Goal: Download file/media

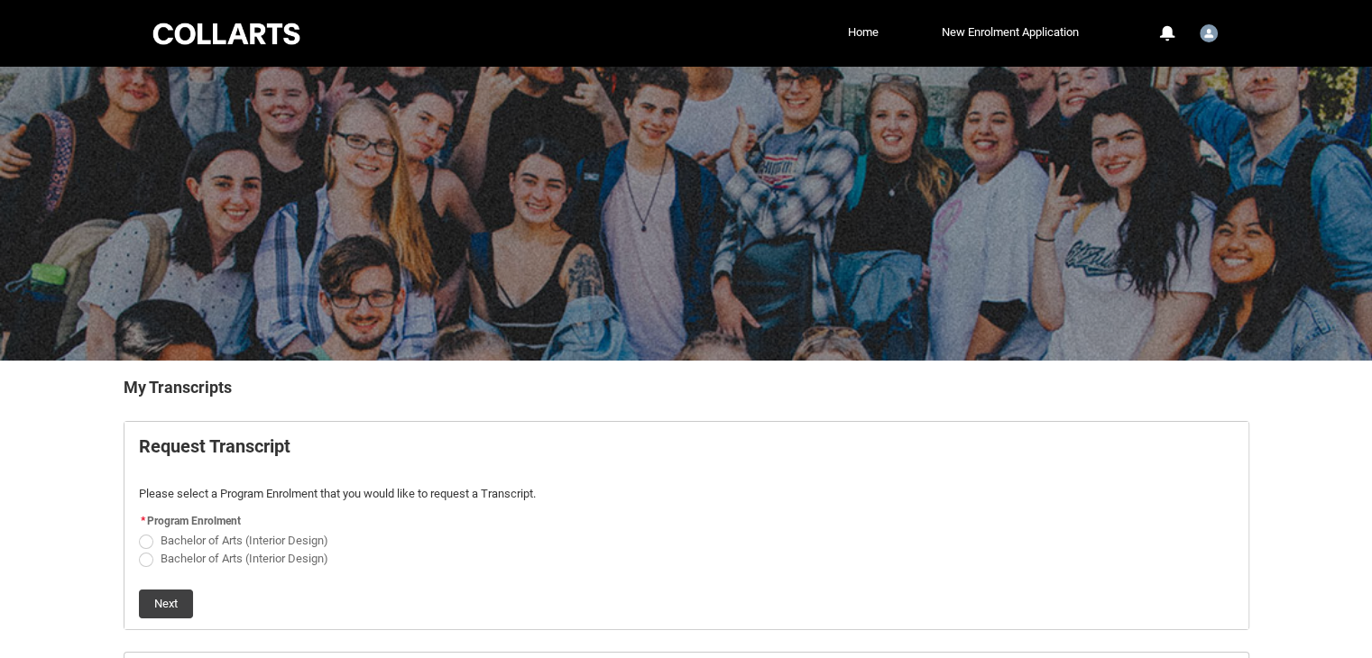
click at [303, 535] on span "Bachelor of Arts (Interior Design)" at bounding box center [245, 541] width 168 height 14
click at [139, 531] on input "Bachelor of Arts (Interior Design)" at bounding box center [138, 530] width 1 height 1
radio input "true"
click at [243, 548] on span "Bachelor of Arts (Interior Design)" at bounding box center [248, 556] width 175 height 17
click at [139, 548] on input "Bachelor of Arts (Interior Design)" at bounding box center [138, 548] width 1 height 1
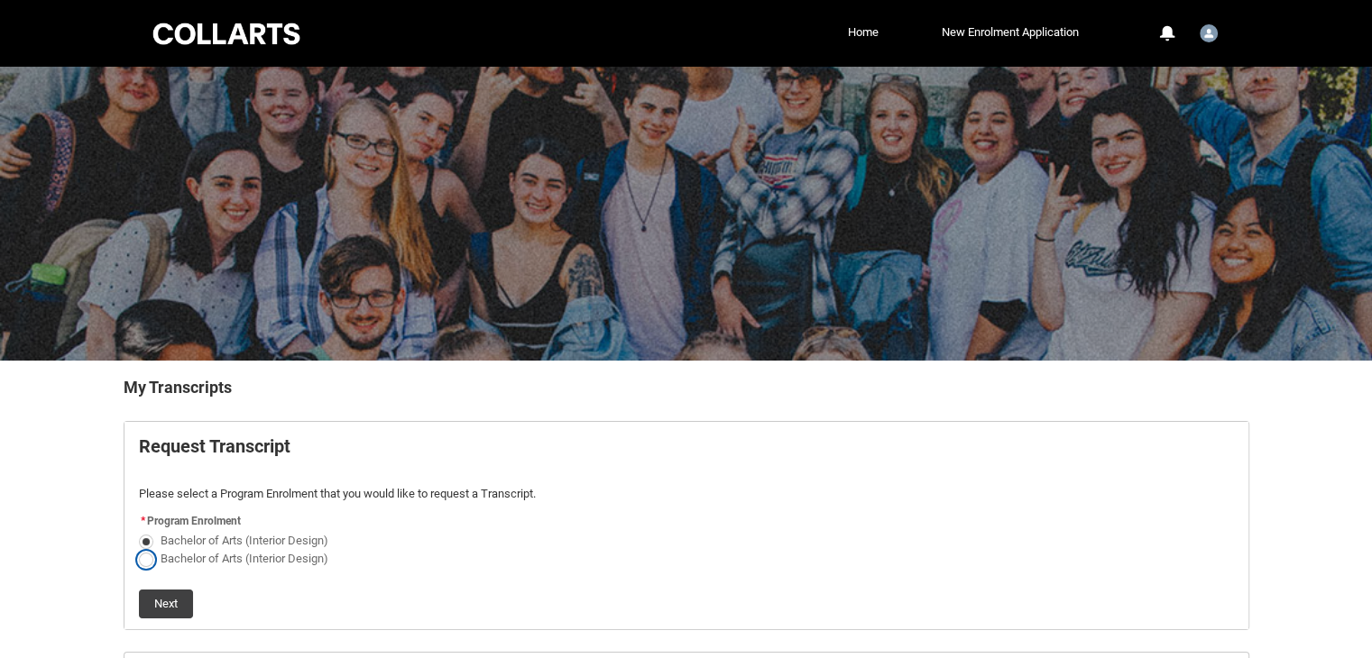
radio input "true"
click at [234, 554] on span "Bachelor of Arts (Interior Design)" at bounding box center [245, 559] width 168 height 14
click at [139, 549] on input "Bachelor of Arts (Interior Design)" at bounding box center [138, 548] width 1 height 1
click at [180, 538] on span "Bachelor of Arts (Interior Design)" at bounding box center [245, 541] width 168 height 14
click at [139, 531] on input "Bachelor of Arts (Interior Design)" at bounding box center [138, 530] width 1 height 1
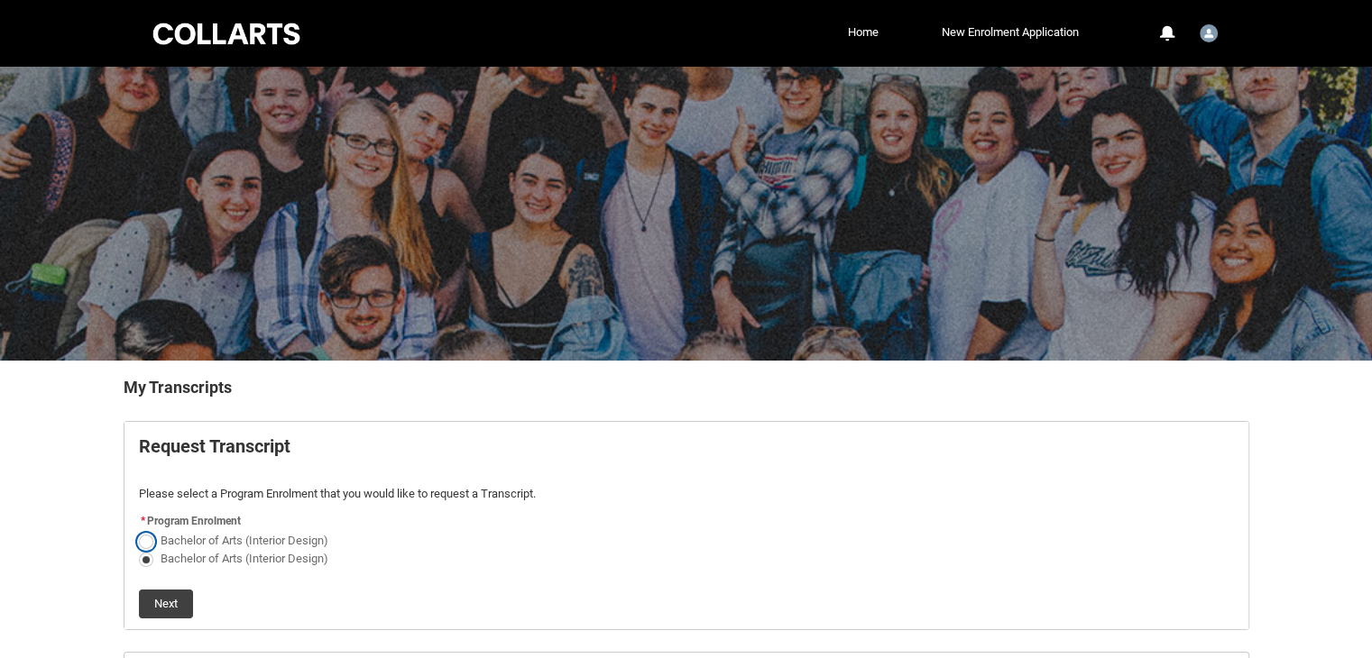
radio input "true"
click at [166, 590] on button "Next" at bounding box center [166, 604] width 54 height 29
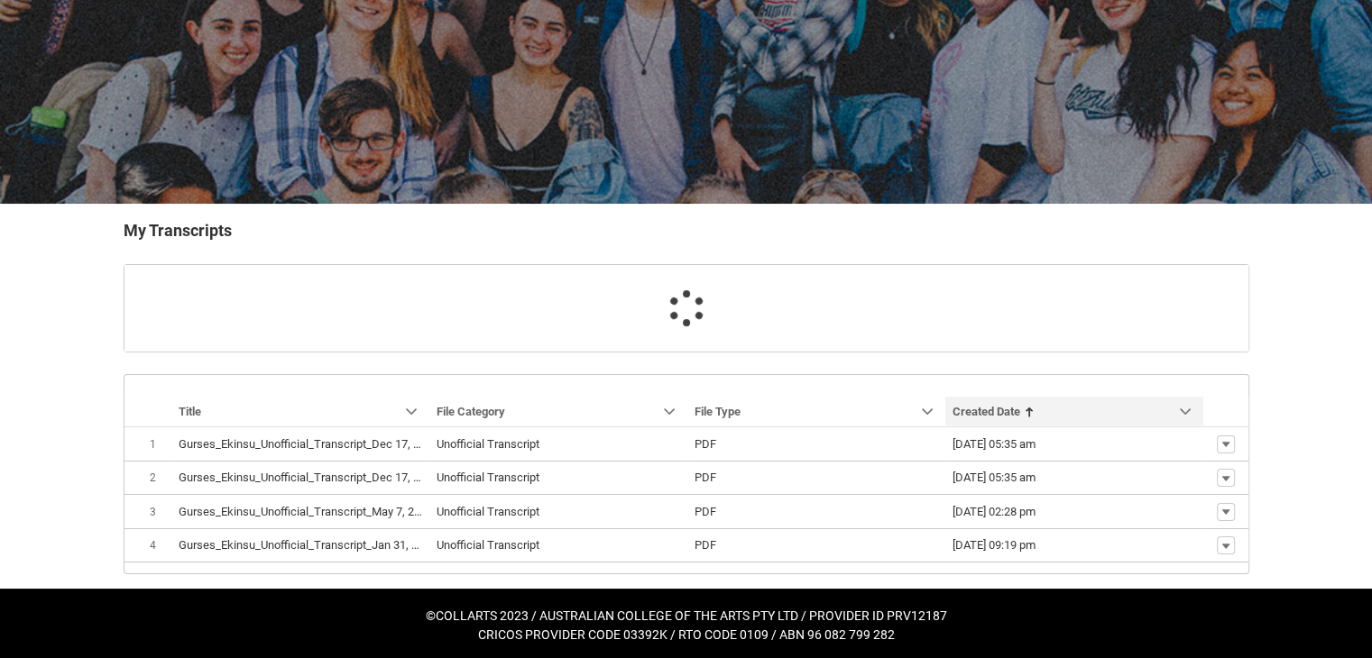
scroll to position [195, 0]
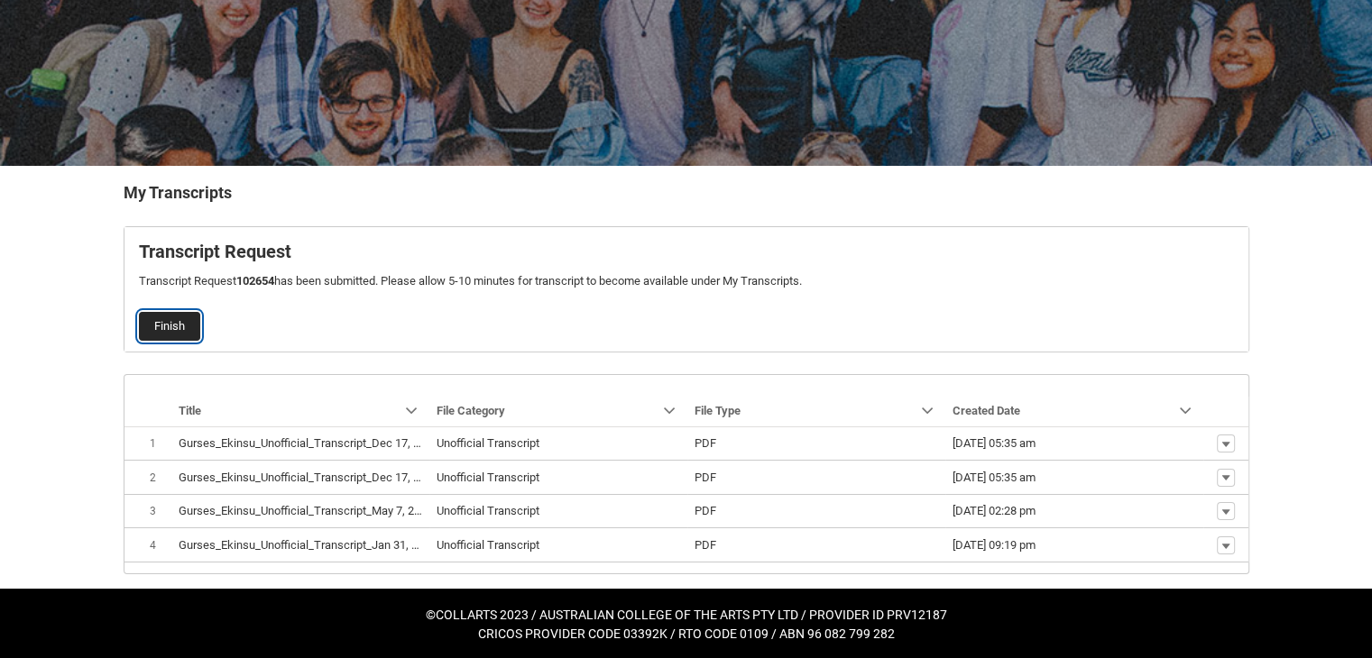
click at [194, 318] on button "Finish" at bounding box center [169, 326] width 61 height 29
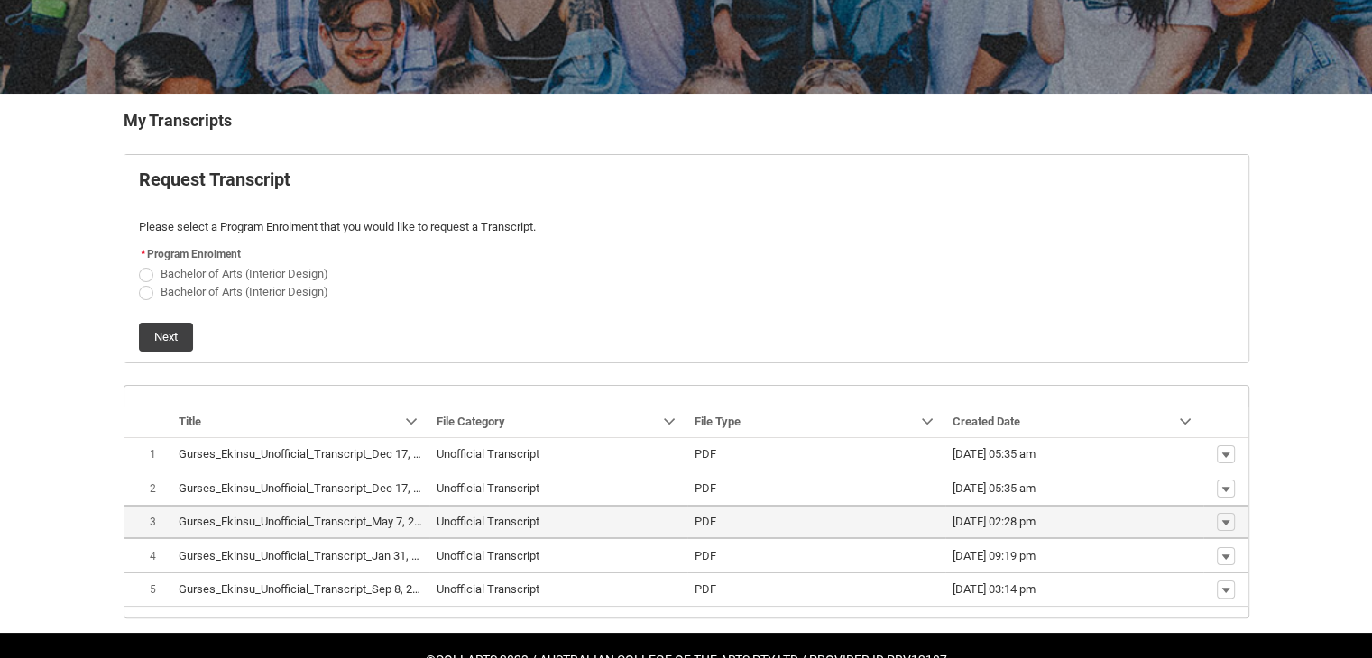
scroll to position [310, 0]
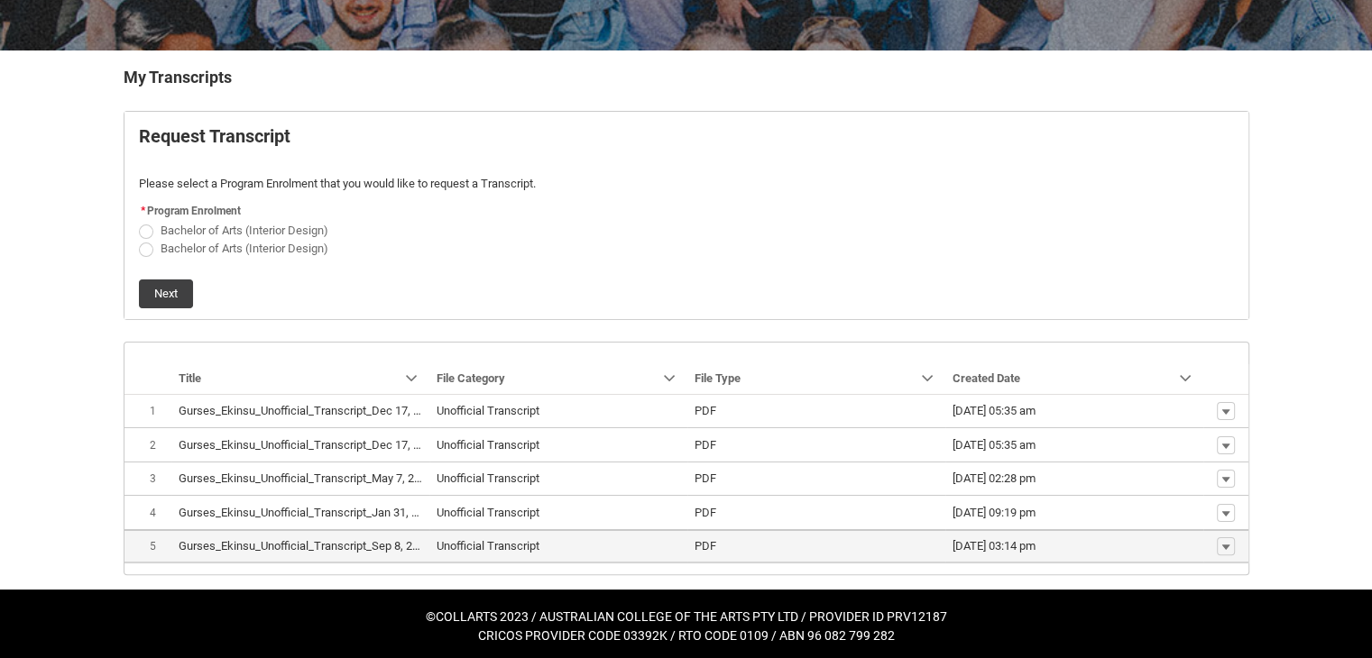
click at [351, 541] on lightning-base-formatted-text "Gurses_Ekinsu_Unofficial_Transcript_Sep 8, 2025.pdf" at bounding box center [315, 546] width 272 height 14
click at [523, 542] on lightning-base-formatted-text "Unofficial Transcript" at bounding box center [487, 546] width 103 height 14
click at [392, 542] on lightning-base-formatted-text "Gurses_Ekinsu_Unofficial_Transcript_Sep 8, 2025.pdf" at bounding box center [315, 546] width 272 height 14
click at [1226, 541] on lightning-primitive-icon "button" at bounding box center [1225, 547] width 11 height 13
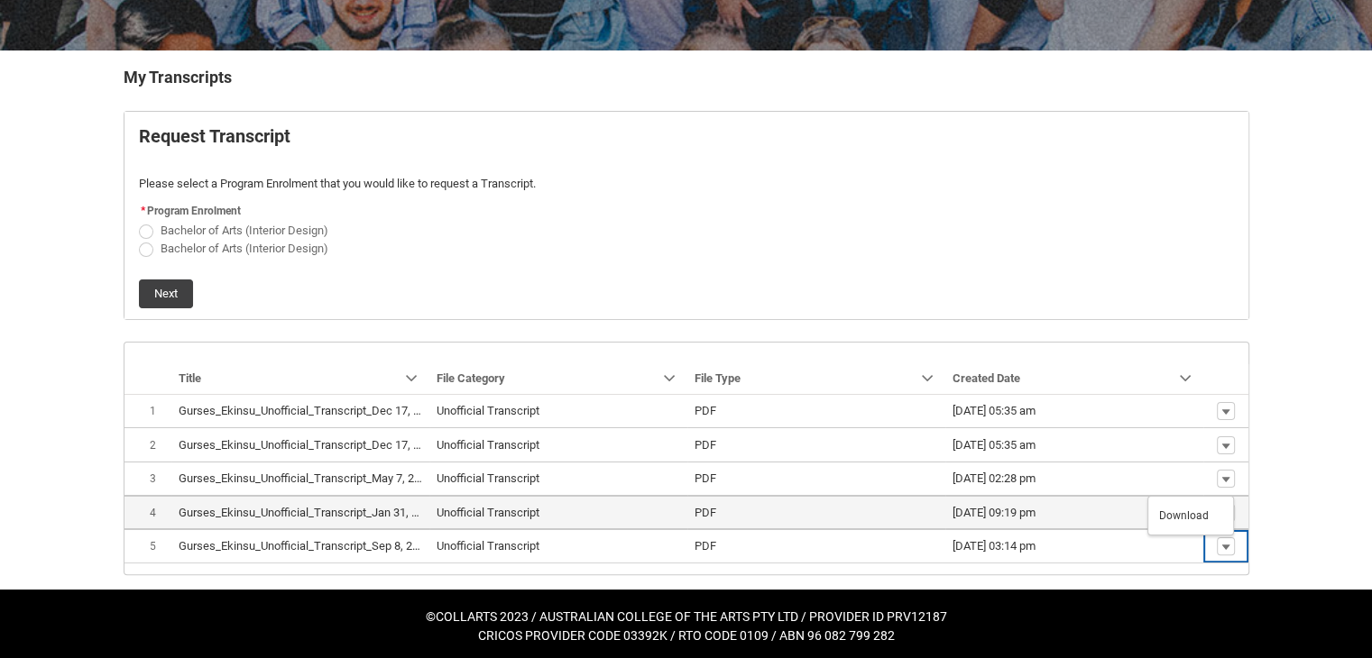
click at [1192, 519] on span "Download" at bounding box center [1184, 516] width 50 height 16
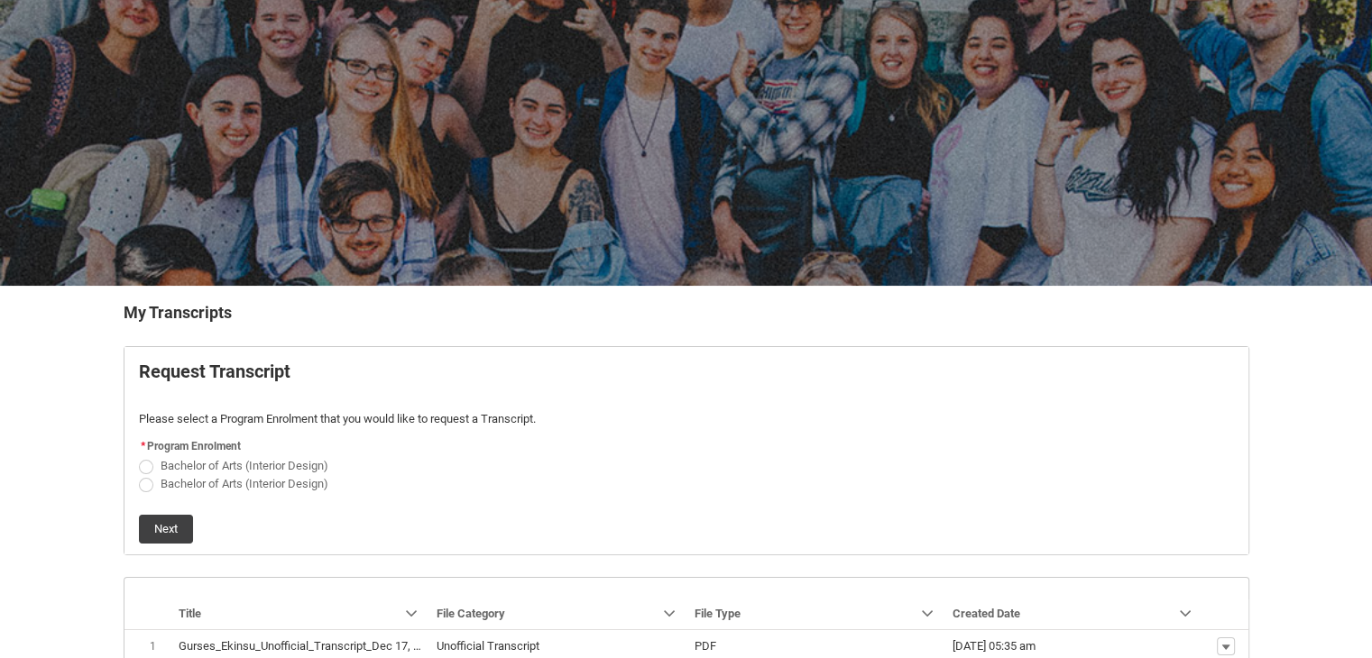
scroll to position [0, 0]
